Goal: Find specific page/section: Find specific page/section

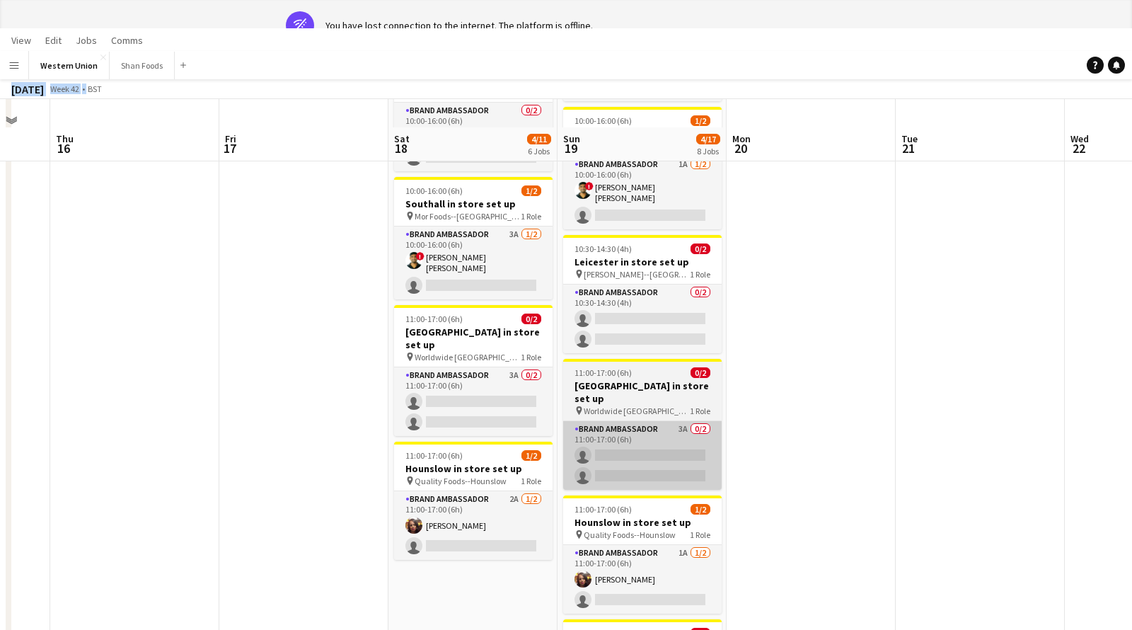
scroll to position [426, 0]
